Goal: Communication & Community: Answer question/provide support

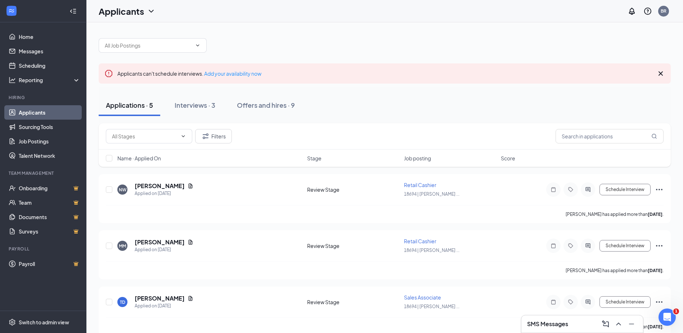
click at [550, 324] on h3 "SMS Messages" at bounding box center [547, 324] width 41 height 8
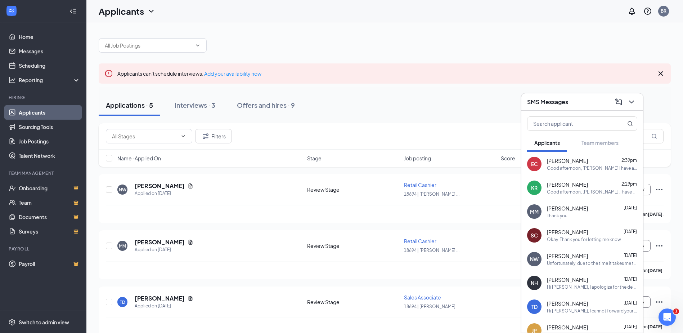
click at [570, 164] on span "[PERSON_NAME]" at bounding box center [567, 160] width 41 height 7
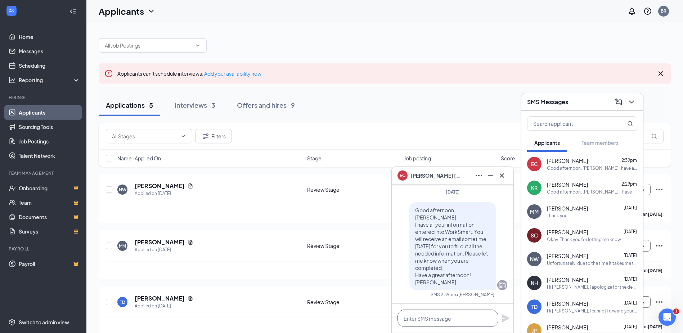
click at [439, 314] on textarea at bounding box center [447, 317] width 101 height 17
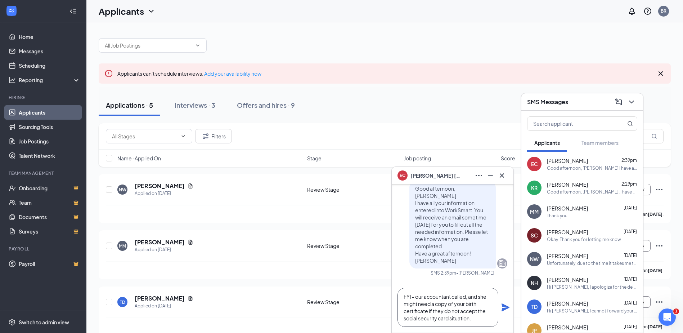
click at [479, 320] on textarea "FYI - our accountant called, and she might need a copy of your birth certificat…" at bounding box center [447, 307] width 101 height 39
click at [444, 310] on textarea "FYI - our accountant called, and she might need a copy of your birth certificat…" at bounding box center [447, 307] width 101 height 39
click at [436, 326] on textarea "FYI - our accountant called, and she might need a copy of your birth certificat…" at bounding box center [447, 307] width 101 height 39
type textarea "FYI - our accountant called, and she might need a copy of your birth certificat…"
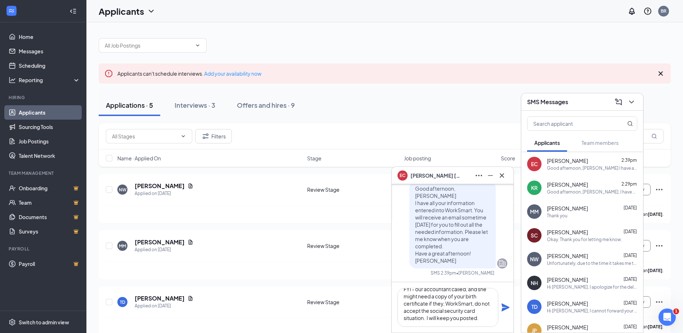
click at [507, 308] on icon "Plane" at bounding box center [505, 307] width 8 height 8
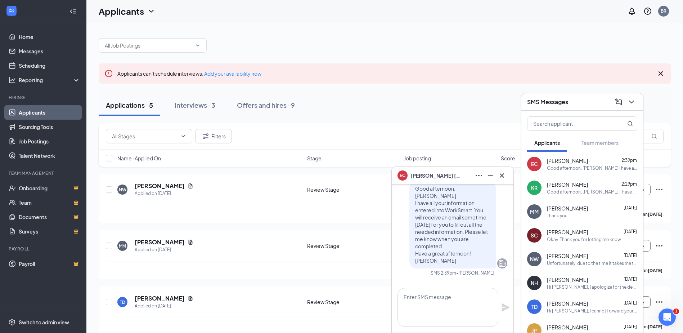
scroll to position [0, 0]
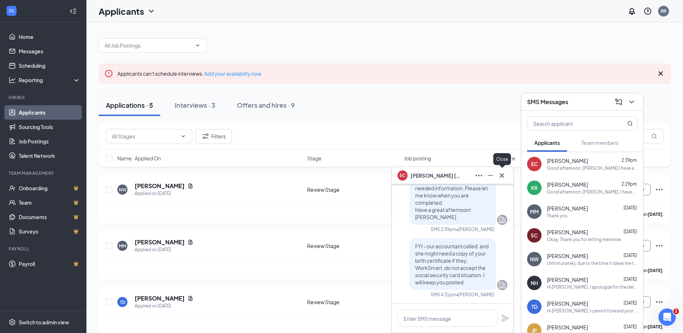
click at [504, 175] on icon "Cross" at bounding box center [502, 175] width 9 height 9
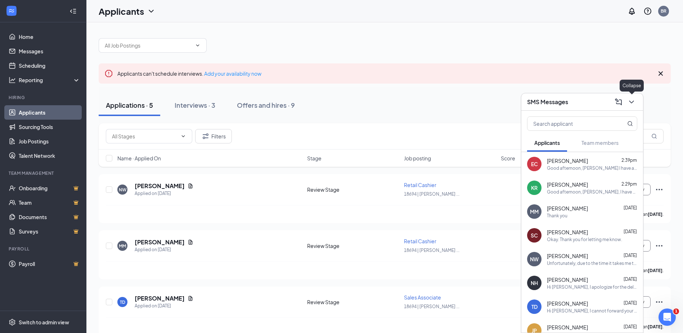
click at [631, 102] on icon "ChevronDown" at bounding box center [631, 102] width 9 height 9
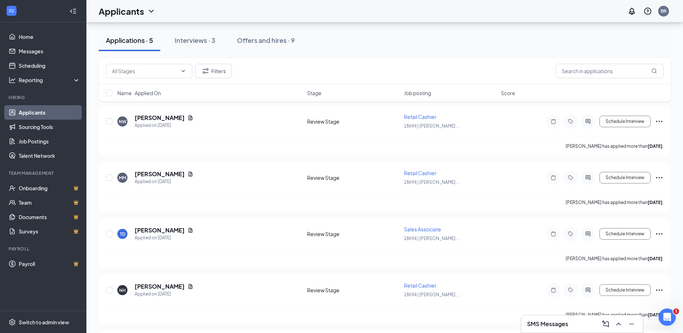
scroll to position [72, 0]
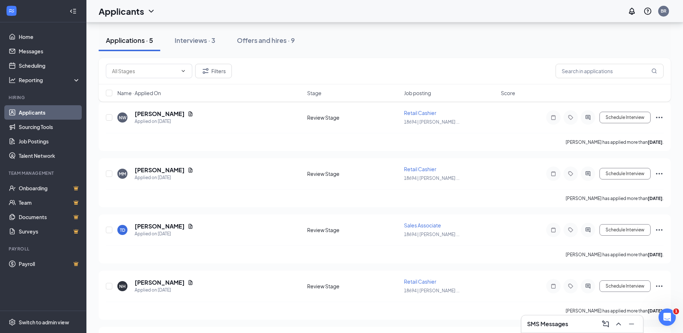
click at [564, 325] on h3 "SMS Messages" at bounding box center [547, 324] width 41 height 8
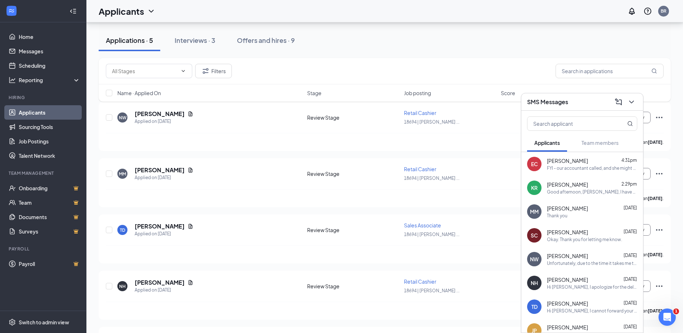
scroll to position [36, 0]
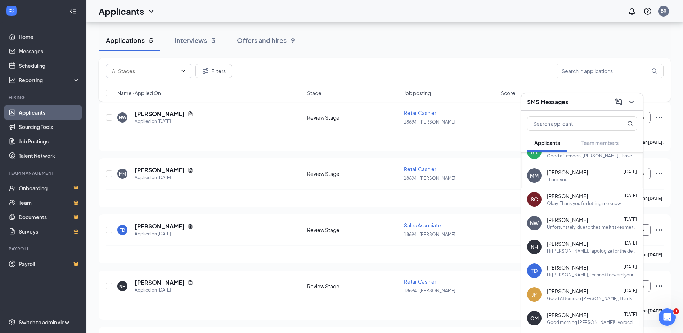
click at [578, 252] on div "Hi [PERSON_NAME], I apologize for the delay! Are you available to connect [DATE…" at bounding box center [592, 251] width 90 height 6
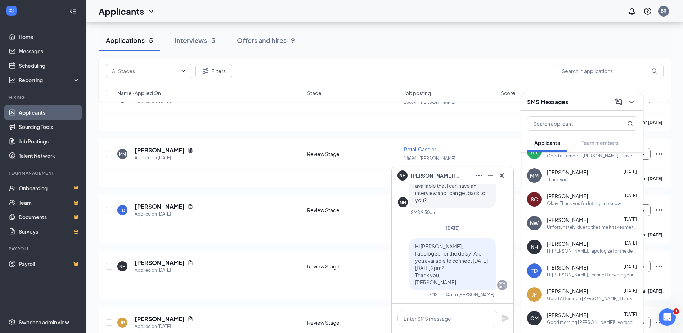
scroll to position [108, 0]
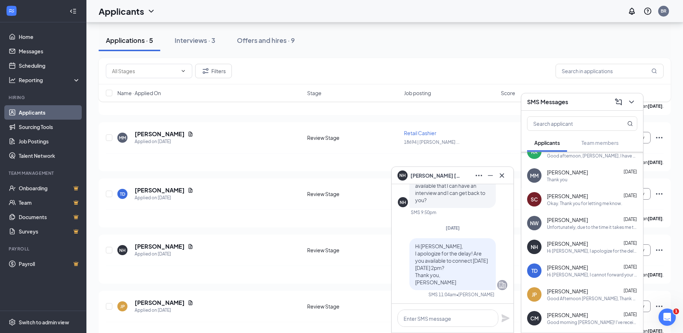
click at [567, 269] on span "[PERSON_NAME]" at bounding box center [567, 267] width 41 height 7
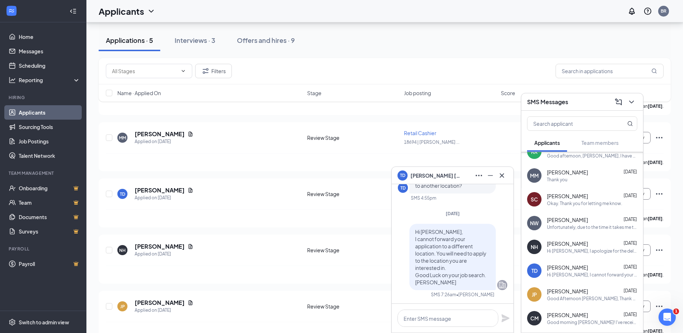
click at [573, 222] on span "[PERSON_NAME]" at bounding box center [567, 219] width 41 height 7
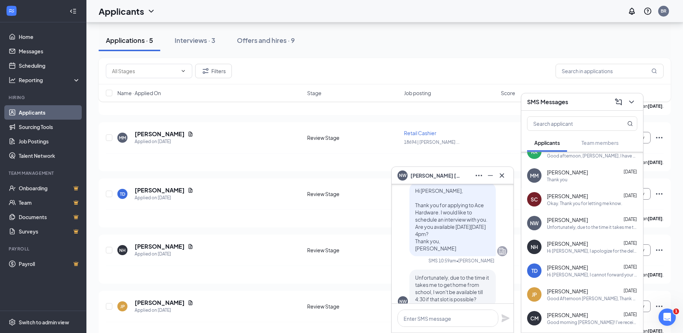
scroll to position [0, 0]
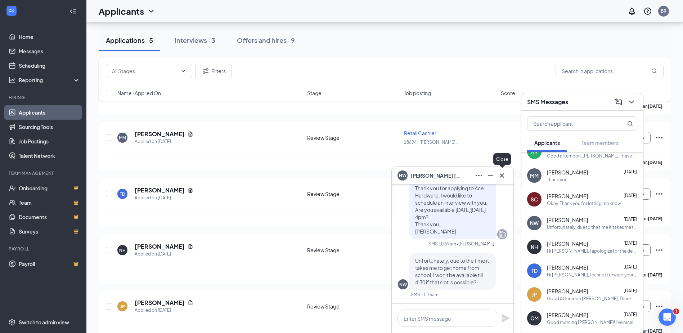
click at [500, 174] on icon "Cross" at bounding box center [502, 175] width 9 height 9
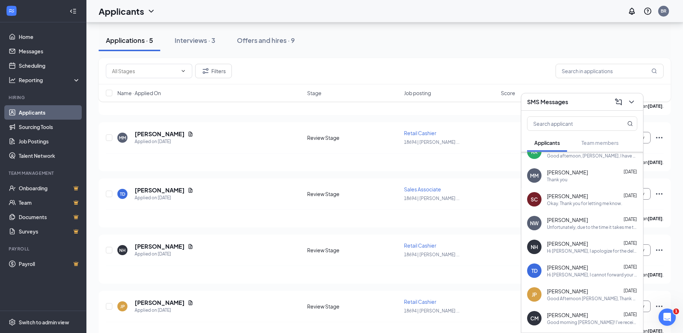
click at [530, 55] on div "Applications · 5 Interviews · 3 Offers and hires · 9" at bounding box center [385, 40] width 572 height 36
click at [628, 102] on icon "ChevronDown" at bounding box center [631, 102] width 9 height 9
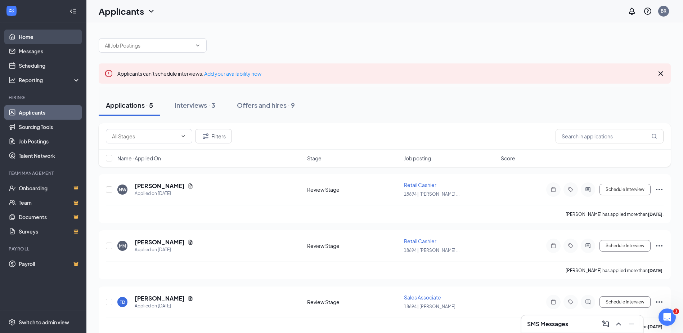
click at [32, 36] on link "Home" at bounding box center [50, 37] width 62 height 14
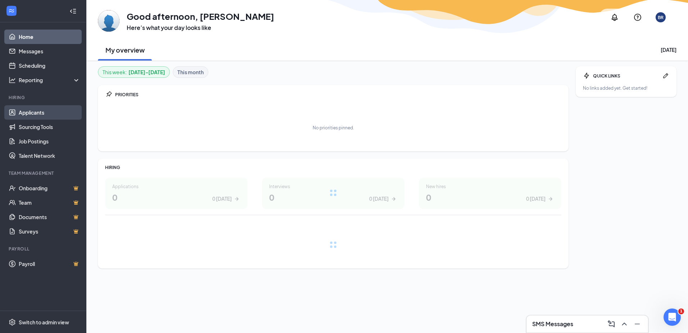
click at [26, 108] on link "Applicants" at bounding box center [50, 112] width 62 height 14
